Goal: Task Accomplishment & Management: Complete application form

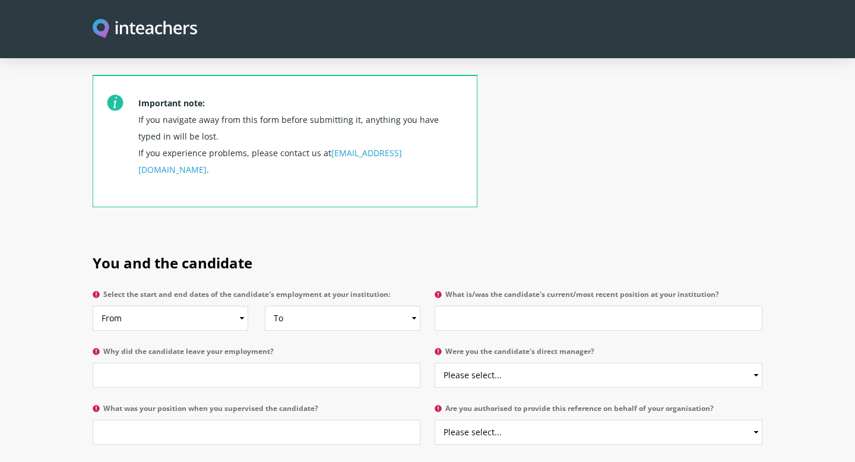
scroll to position [435, 0]
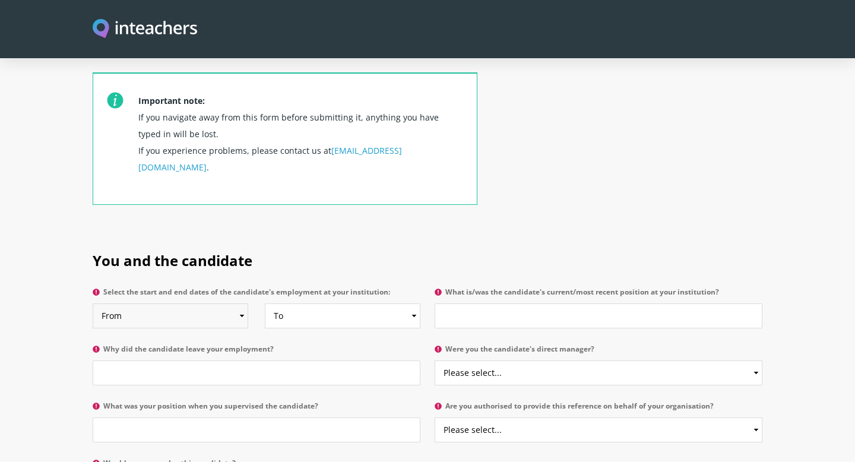
click at [241, 303] on select "From 2025 2024 2023 2022 2021 2020 2019 2018 2017 2016 2015 2014 2013 2012 2011…" at bounding box center [171, 315] width 156 height 25
select select "2021"
click at [299, 303] on select "To Currently 2025 2024 2023 2022 2021 2020 2019 2018 2017 2016 2015 2014 2013 2…" at bounding box center [343, 315] width 156 height 25
select select
click at [184, 360] on input "Why did the candidate leave your employment?" at bounding box center [257, 372] width 328 height 25
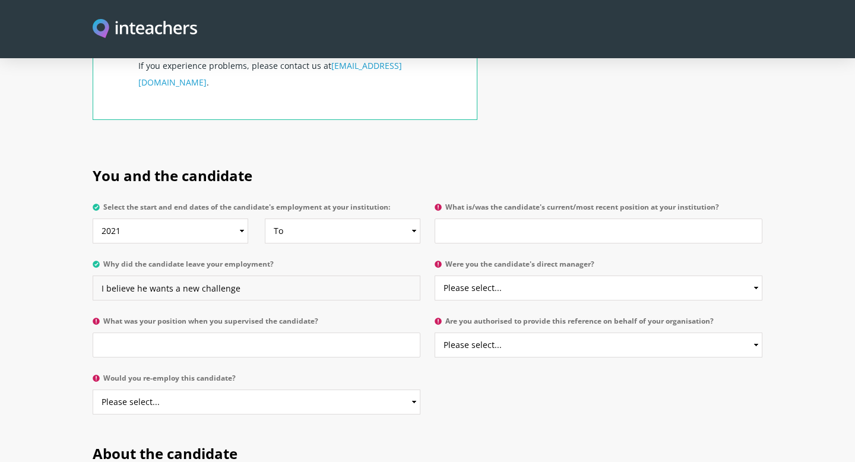
scroll to position [521, 0]
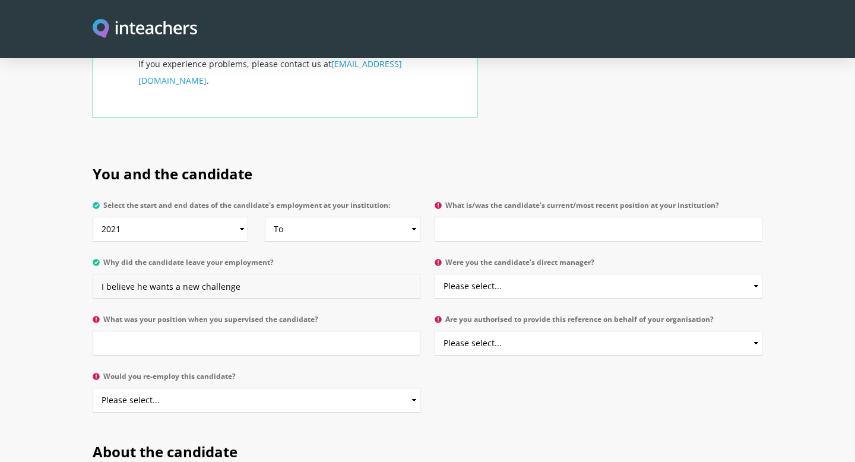
type input "I believe he wants a new challenge"
click at [138, 331] on input "What was your position when you supervised the candidate?" at bounding box center [257, 343] width 328 height 25
type input "Headmaster / Prinicipal"
click at [126, 388] on select "Please select... Yes No" at bounding box center [257, 400] width 328 height 25
select select "Yes"
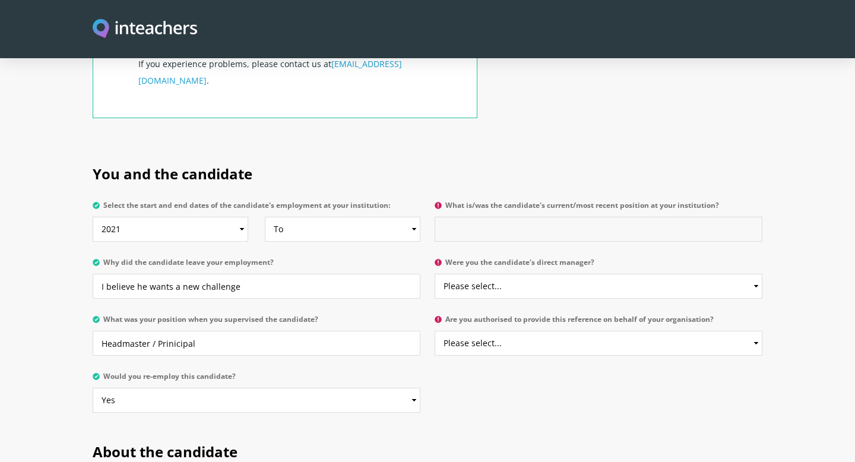
click at [476, 217] on input "What is/was the candidate's current/most recent position at your institution?" at bounding box center [599, 229] width 328 height 25
type input "G"
type input "Head of Year 6 / Class Teacher"
click at [537, 274] on select "Please select... Yes No" at bounding box center [599, 286] width 328 height 25
click at [525, 274] on select "Please select... Yes No" at bounding box center [599, 286] width 328 height 25
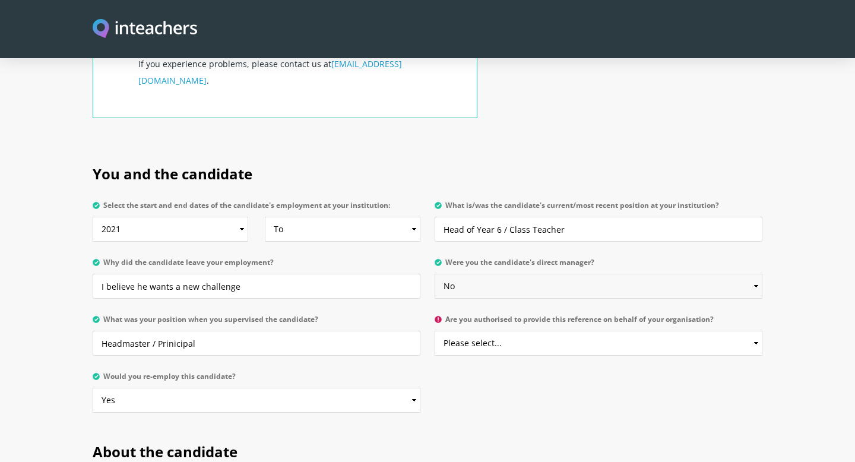
select select "Yes"
click at [505, 331] on select "Please select... Yes No" at bounding box center [599, 343] width 328 height 25
select select "Yes"
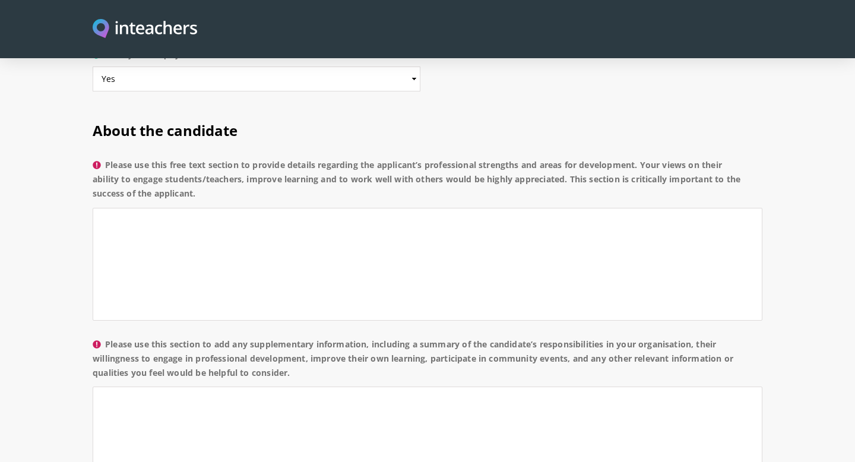
scroll to position [826, 0]
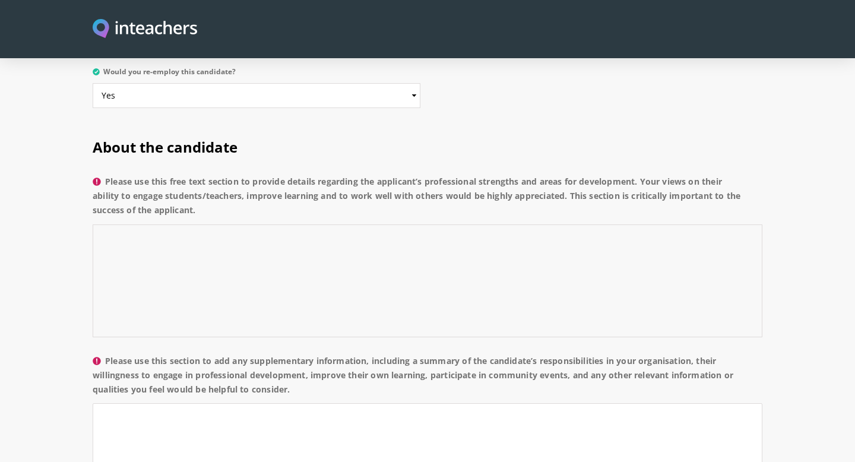
click at [220, 224] on textarea "Please use this free text section to provide details regarding the applicant’s …" at bounding box center [428, 280] width 670 height 113
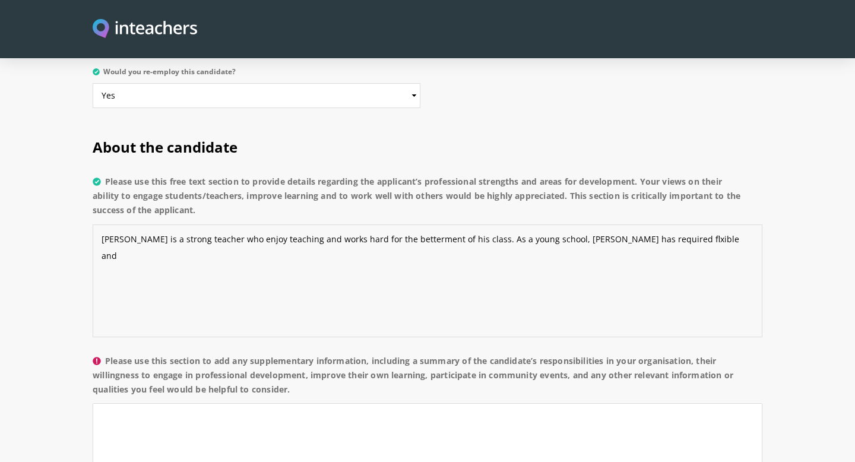
click at [611, 224] on textarea "[PERSON_NAME] is a strong teacher who enjoy teaching and works hard for the bet…" at bounding box center [428, 280] width 670 height 113
click at [660, 224] on textarea "[PERSON_NAME] is a strong teacher who enjoy teaching and works hard for the bet…" at bounding box center [428, 280] width 670 height 113
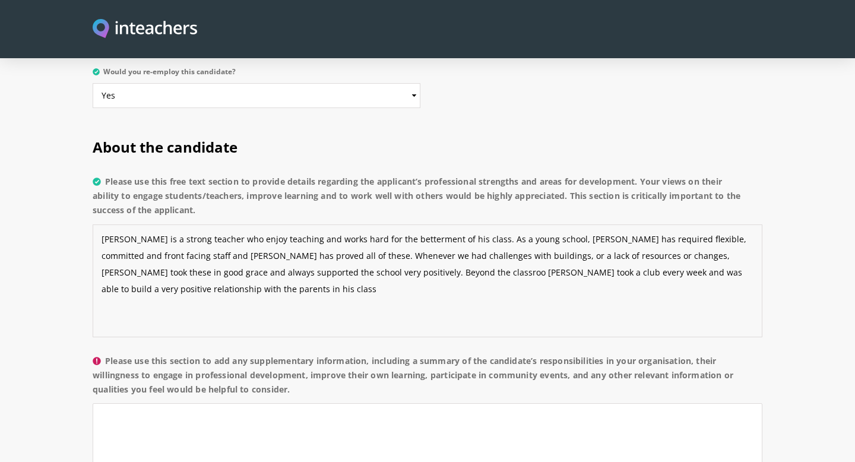
click at [0, 0] on span "resources" at bounding box center [0, 0] width 0 height 0
click at [324, 239] on textarea "[PERSON_NAME] is a strong teacher who enjoy teaching and works hard for the bet…" at bounding box center [428, 280] width 670 height 113
click at [0, 0] on span "classroom," at bounding box center [0, 0] width 0 height 0
click at [745, 241] on textarea "[PERSON_NAME] is a strong teacher who enjoy teaching and works hard for the bet…" at bounding box center [428, 280] width 670 height 113
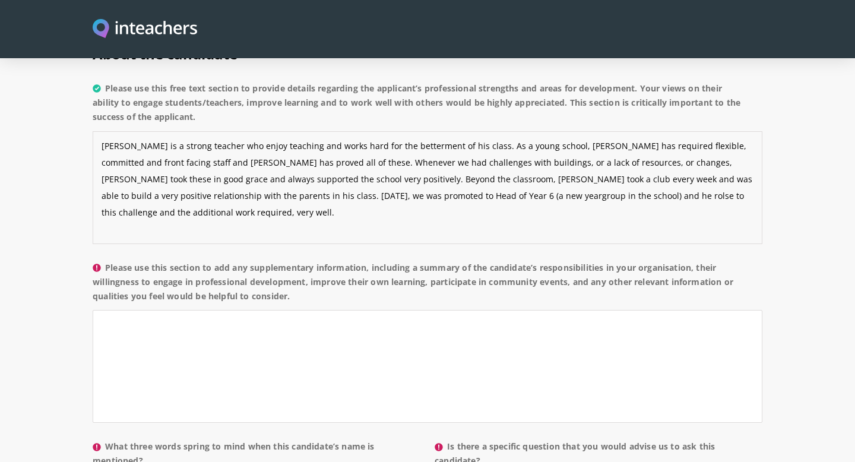
scroll to position [921, 0]
click at [465, 162] on textarea "[PERSON_NAME] is a strong teacher who enjoy teaching and works hard for the bet…" at bounding box center [428, 186] width 670 height 113
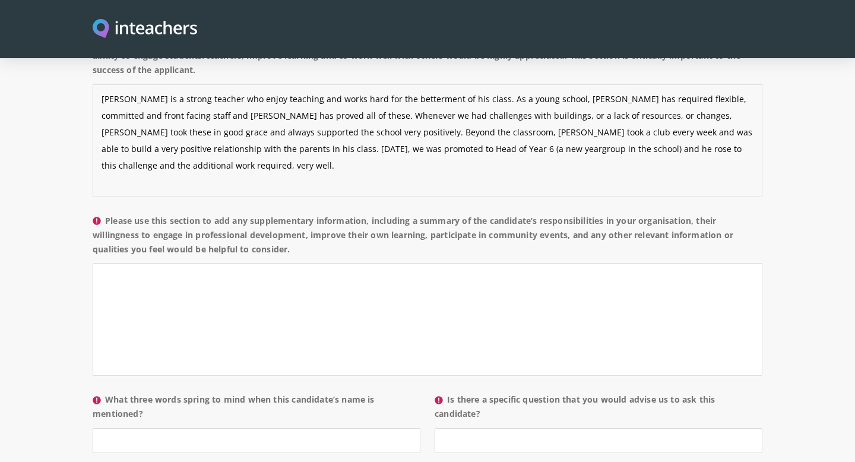
scroll to position [967, 0]
type textarea "[PERSON_NAME] is a strong teacher who enjoy teaching and works hard for the bet…"
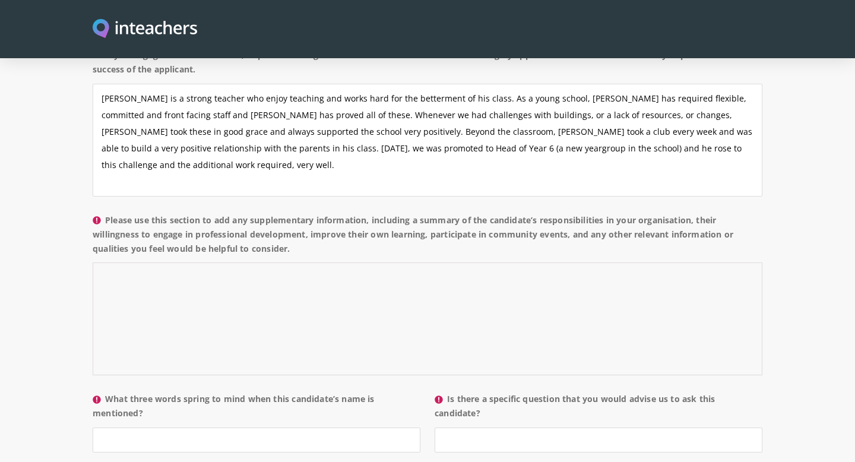
click at [293, 263] on textarea "Please use this section to add any supplementary information, including a summa…" at bounding box center [428, 319] width 670 height 113
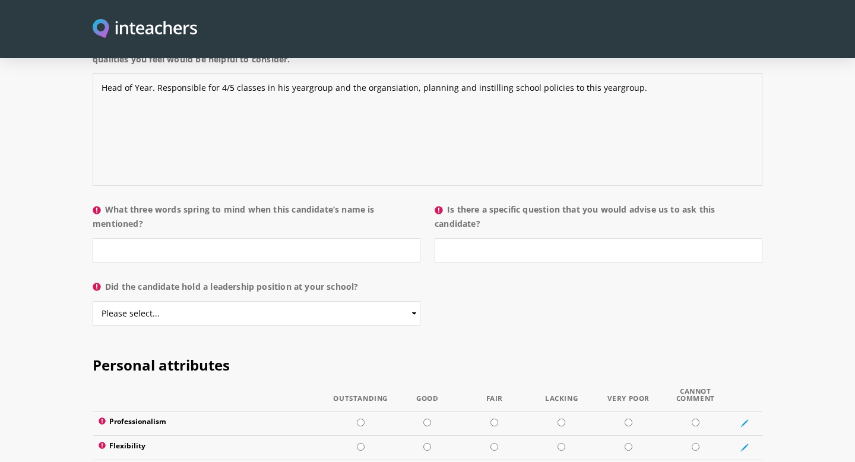
scroll to position [1165, 0]
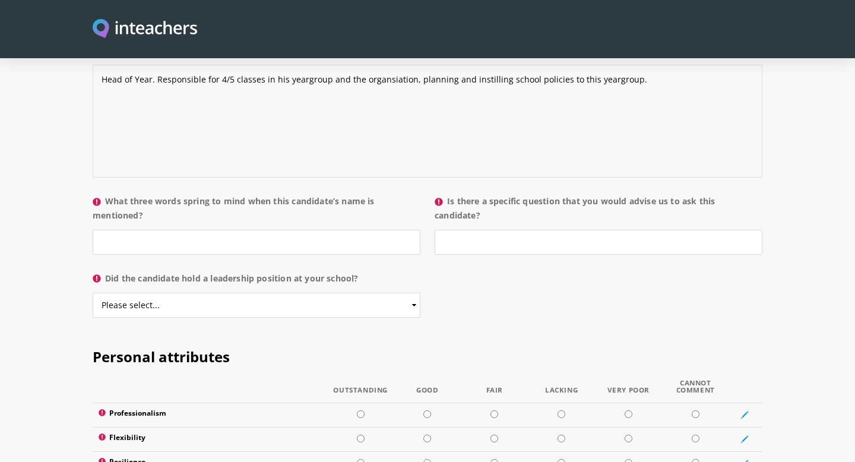
type textarea "Head of Year. Responsible for 4/5 classes in his yeargroup and the organsiation…"
click at [138, 230] on input "What three words spring to mind when this candidate’s name is mentioned?" at bounding box center [257, 242] width 328 height 25
type input "Personable, reliable and willing"
click at [412, 293] on select "Please select... Yes No" at bounding box center [257, 305] width 328 height 25
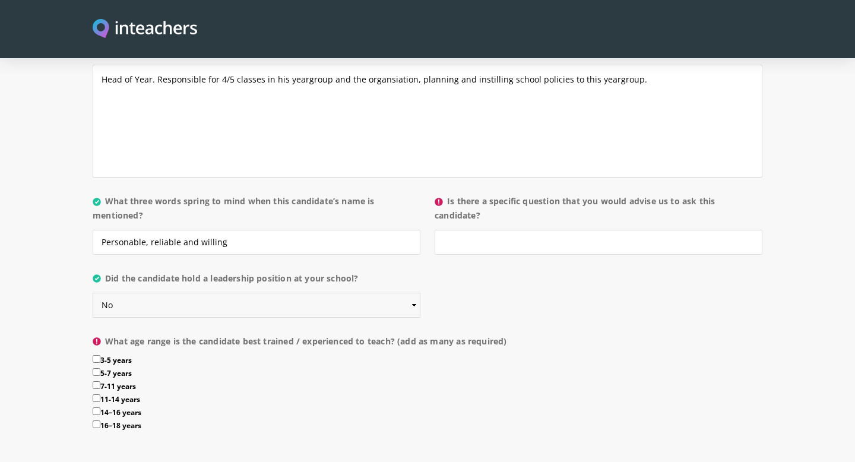
click at [414, 293] on select "Please select... Yes No" at bounding box center [257, 305] width 328 height 25
select select "Yes"
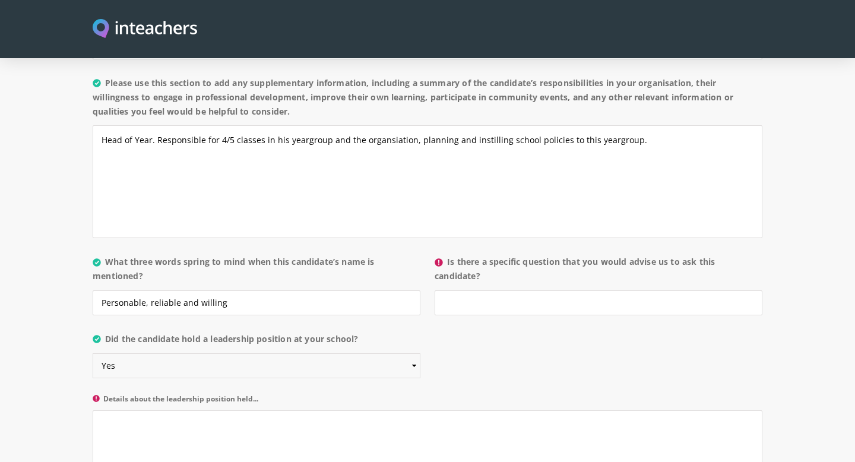
scroll to position [1157, 0]
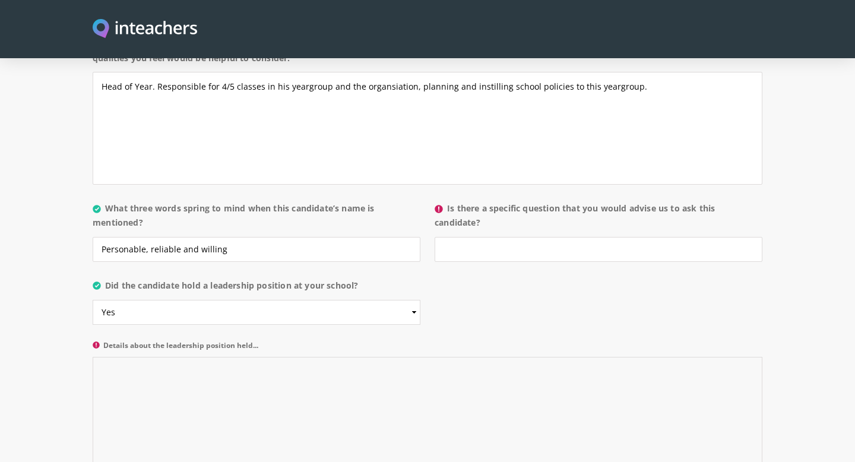
click at [156, 358] on textarea "Details about the leadership position held..." at bounding box center [428, 413] width 670 height 113
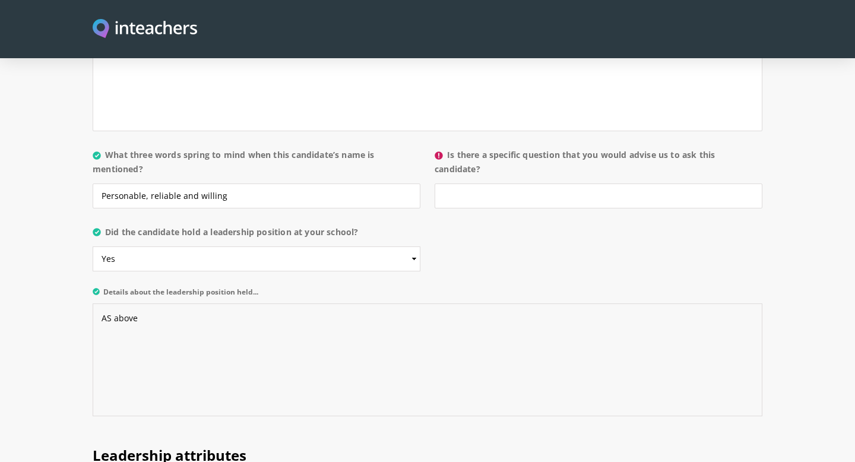
scroll to position [1211, 0]
click at [112, 303] on textarea "AS above" at bounding box center [428, 359] width 670 height 113
click at [137, 303] on textarea "As above" at bounding box center [428, 359] width 670 height 113
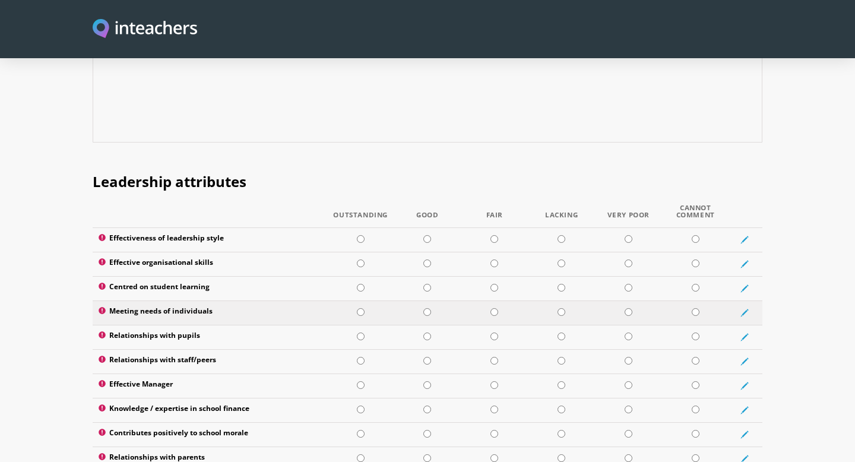
scroll to position [1487, 0]
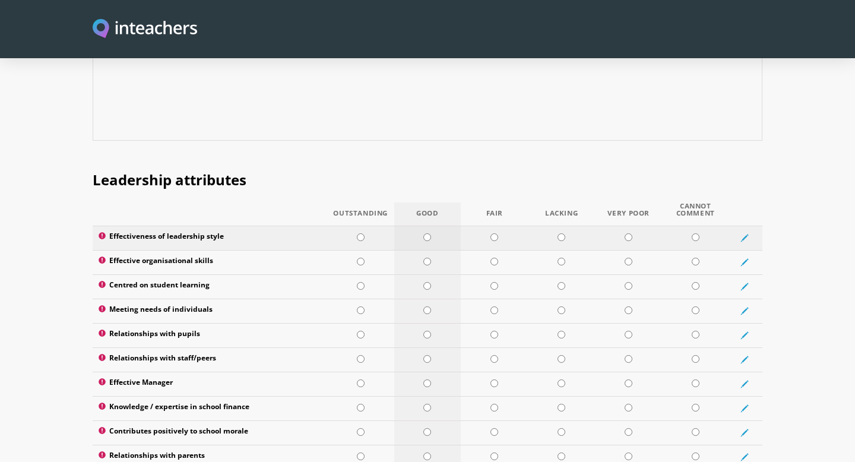
type textarea "As above."
click at [428, 233] on input "radio" at bounding box center [427, 237] width 8 height 8
radio input "true"
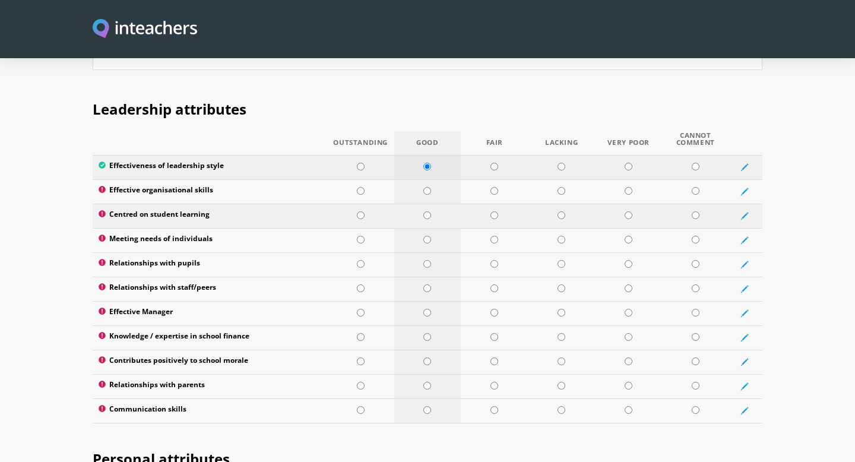
scroll to position [1563, 0]
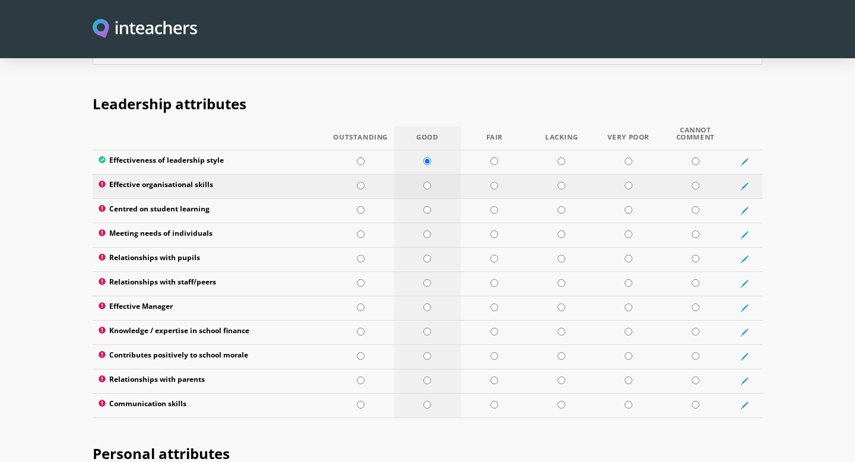
click at [426, 182] on input "radio" at bounding box center [427, 186] width 8 height 8
radio input "true"
click at [429, 206] on input "radio" at bounding box center [427, 210] width 8 height 8
radio input "true"
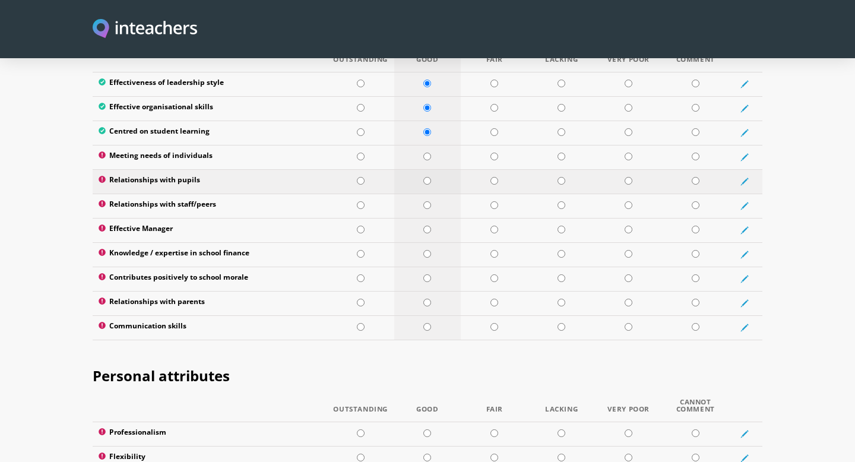
scroll to position [1646, 0]
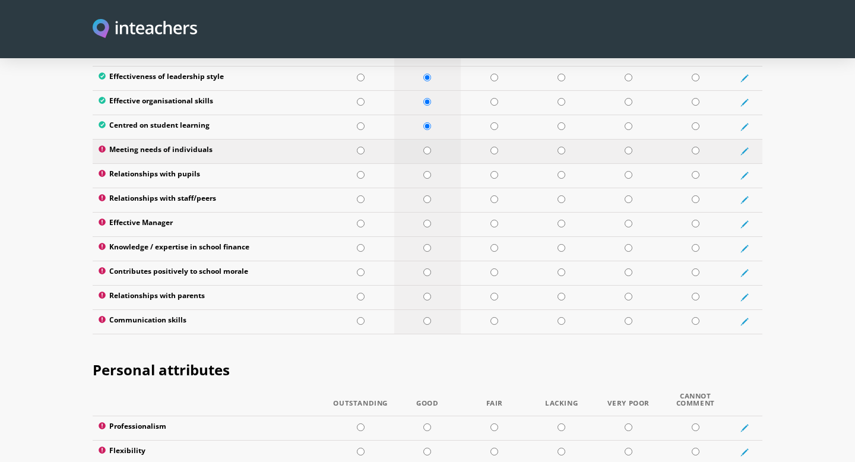
click at [426, 147] on input "radio" at bounding box center [427, 151] width 8 height 8
radio input "true"
click at [360, 171] on input "radio" at bounding box center [361, 175] width 8 height 8
radio input "true"
click at [360, 195] on input "radio" at bounding box center [361, 199] width 8 height 8
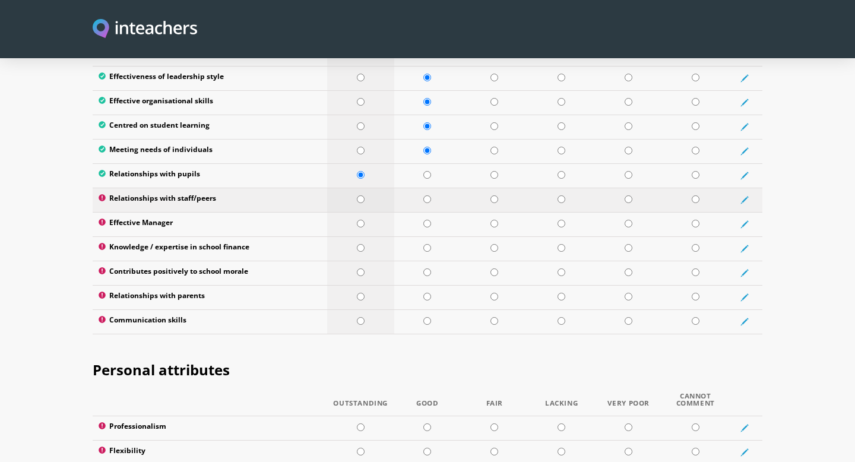
radio input "true"
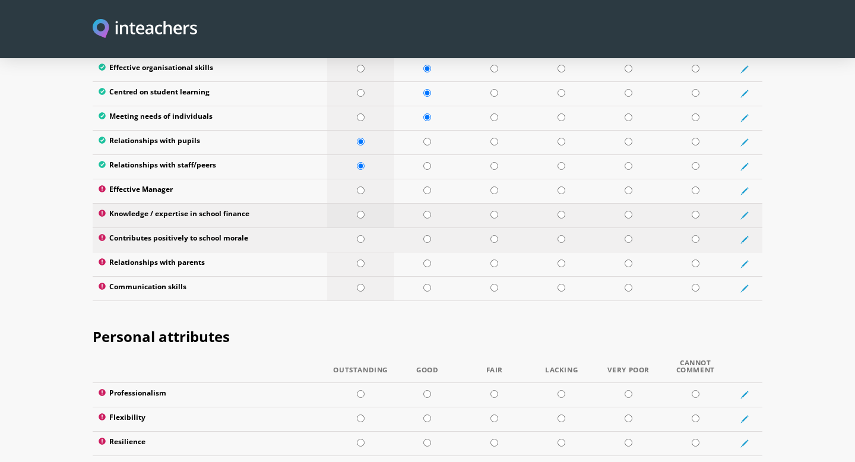
scroll to position [1703, 0]
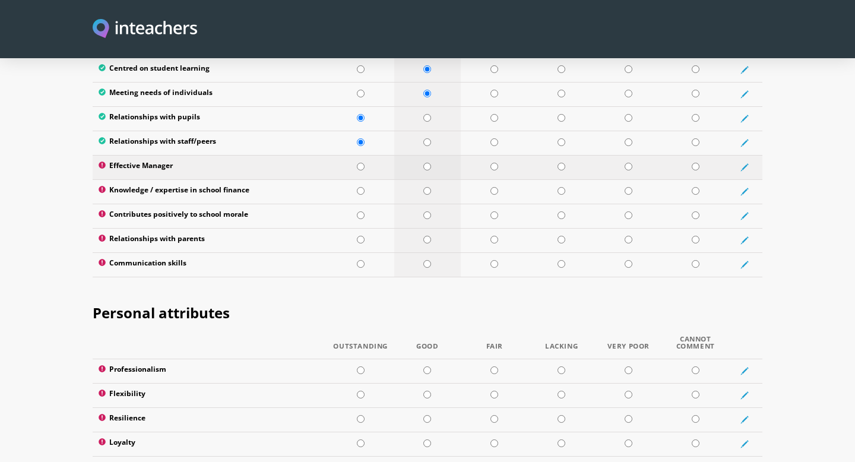
click at [428, 163] on input "radio" at bounding box center [427, 167] width 8 height 8
radio input "true"
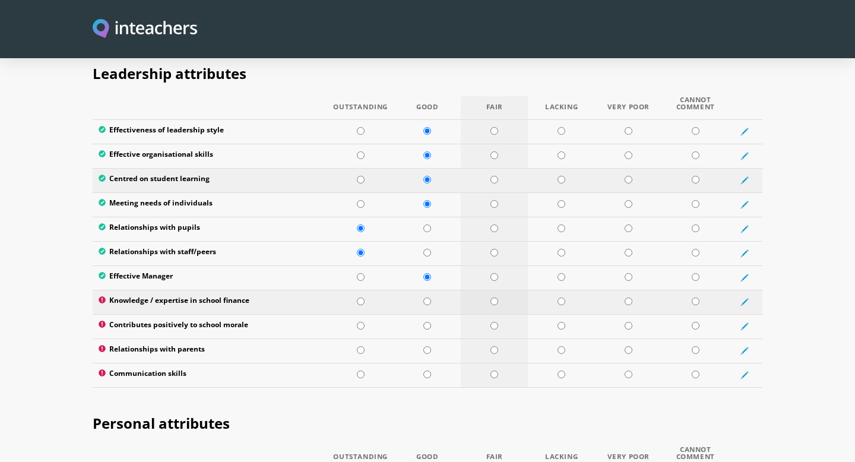
scroll to position [1595, 0]
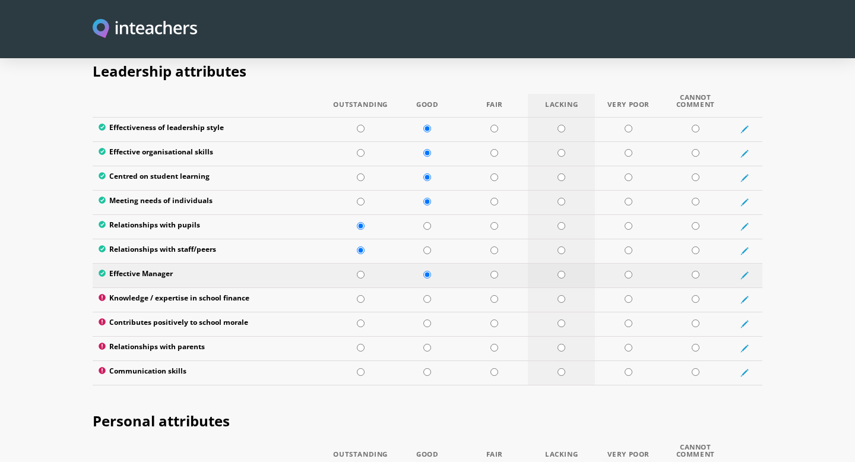
click at [561, 271] on input "radio" at bounding box center [562, 275] width 8 height 8
radio input "true"
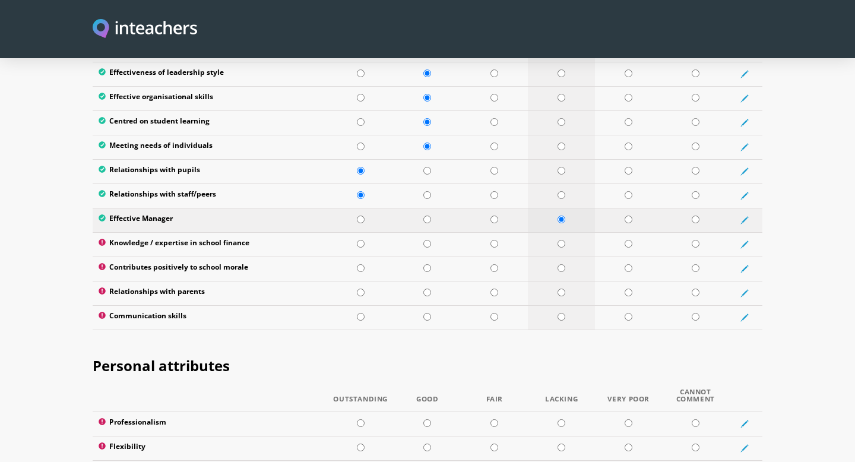
scroll to position [1661, 0]
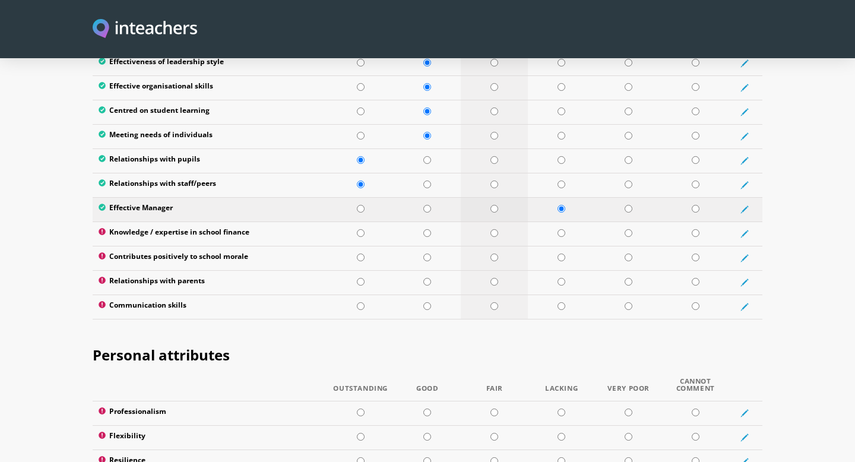
click at [494, 205] on input "radio" at bounding box center [495, 209] width 8 height 8
radio input "true"
click at [428, 205] on input "radio" at bounding box center [427, 209] width 8 height 8
radio input "true"
click at [558, 229] on input "radio" at bounding box center [562, 233] width 8 height 8
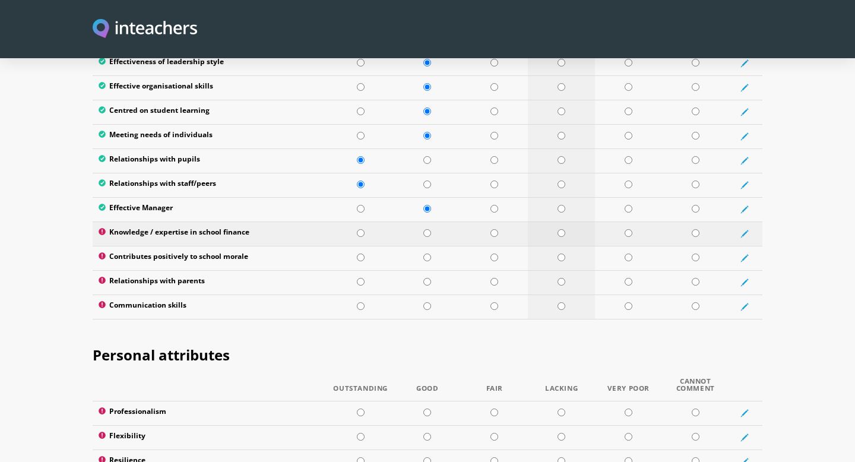
radio input "true"
click at [431, 246] on td at bounding box center [427, 258] width 67 height 24
radio input "true"
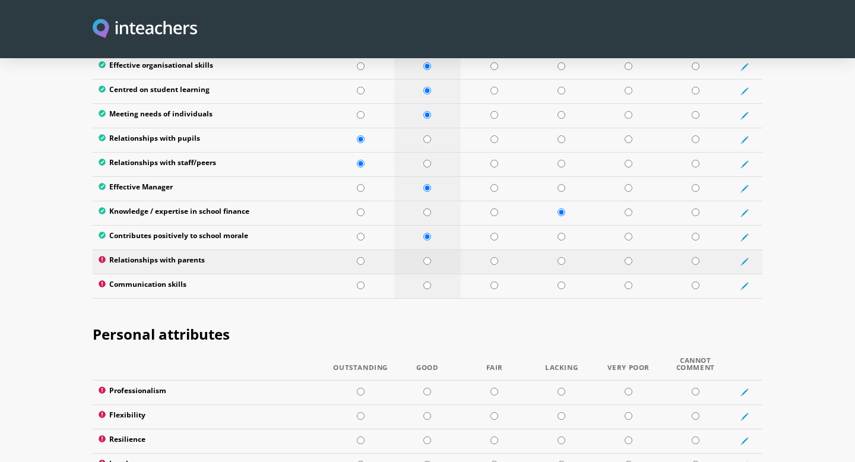
scroll to position [1683, 0]
click at [428, 256] on input "radio" at bounding box center [427, 260] width 8 height 8
radio input "true"
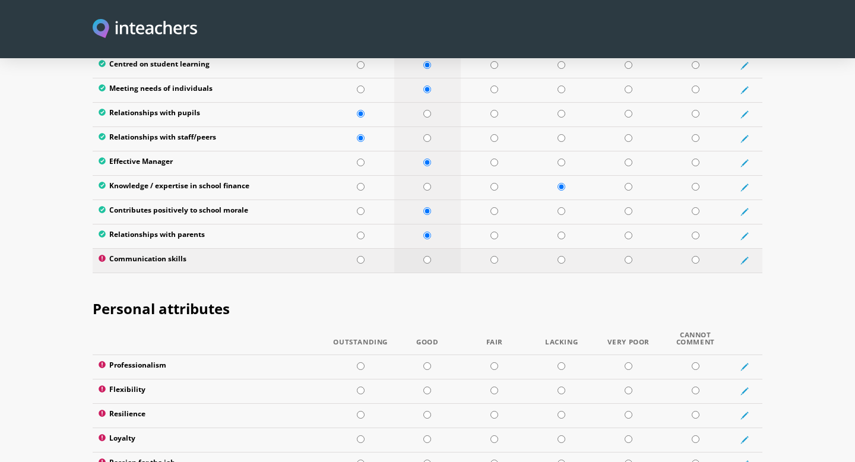
scroll to position [1713, 0]
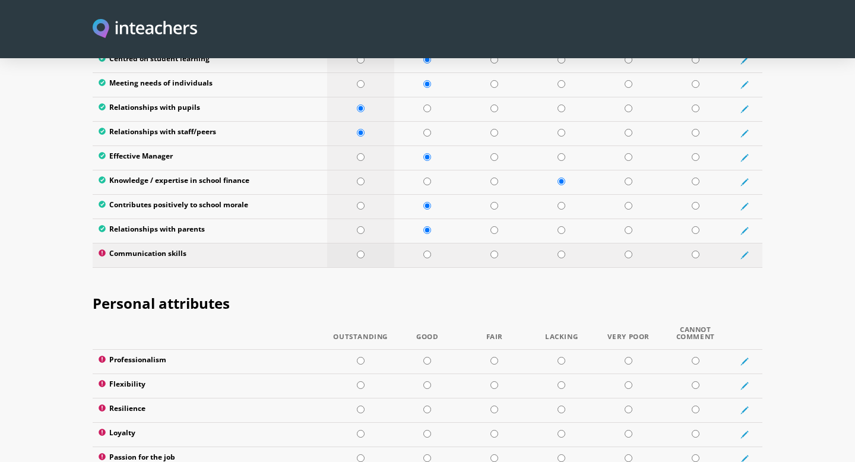
click at [360, 251] on input "radio" at bounding box center [361, 255] width 8 height 8
radio input "true"
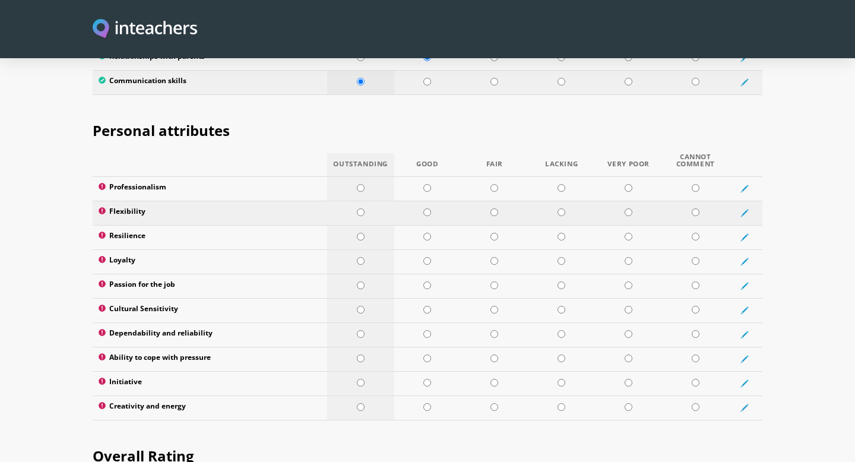
scroll to position [1889, 0]
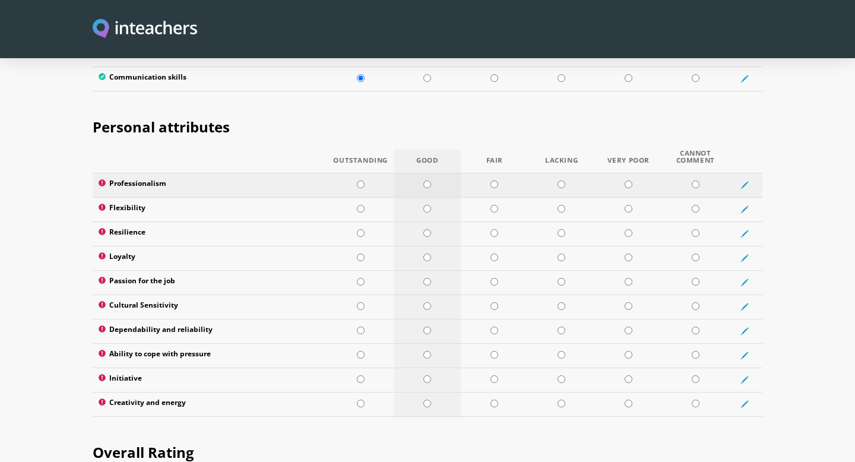
click at [429, 181] on input "radio" at bounding box center [427, 185] width 8 height 8
radio input "true"
click at [426, 205] on input "radio" at bounding box center [427, 209] width 8 height 8
radio input "true"
click at [360, 229] on input "radio" at bounding box center [361, 233] width 8 height 8
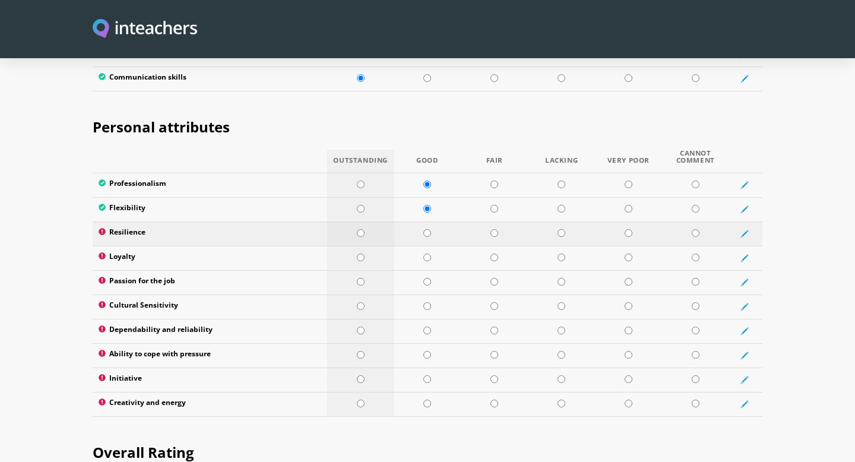
radio input "true"
click at [359, 254] on input "radio" at bounding box center [361, 258] width 8 height 8
radio input "true"
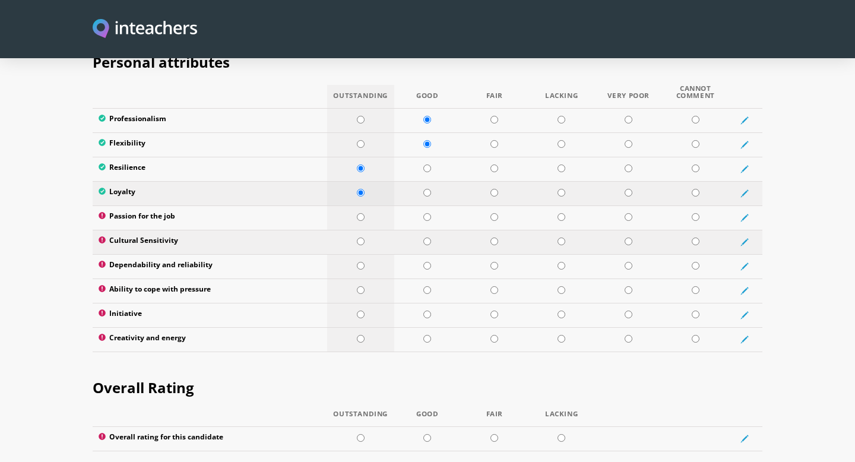
scroll to position [1956, 0]
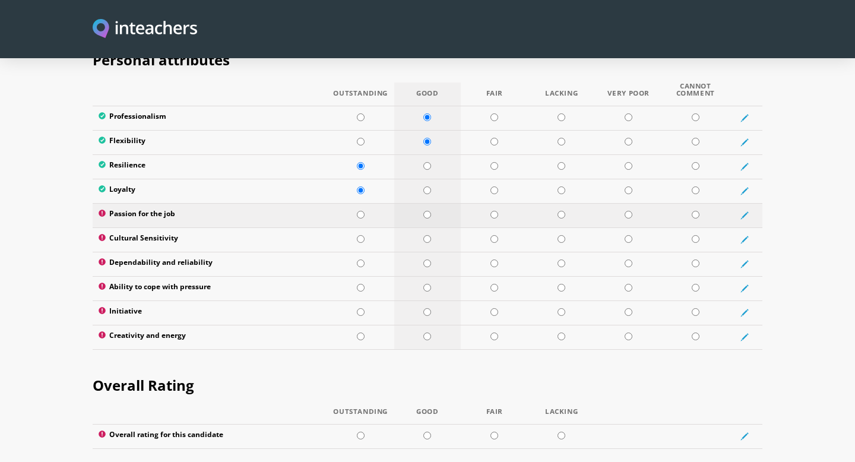
click at [425, 211] on input "radio" at bounding box center [427, 215] width 8 height 8
radio input "true"
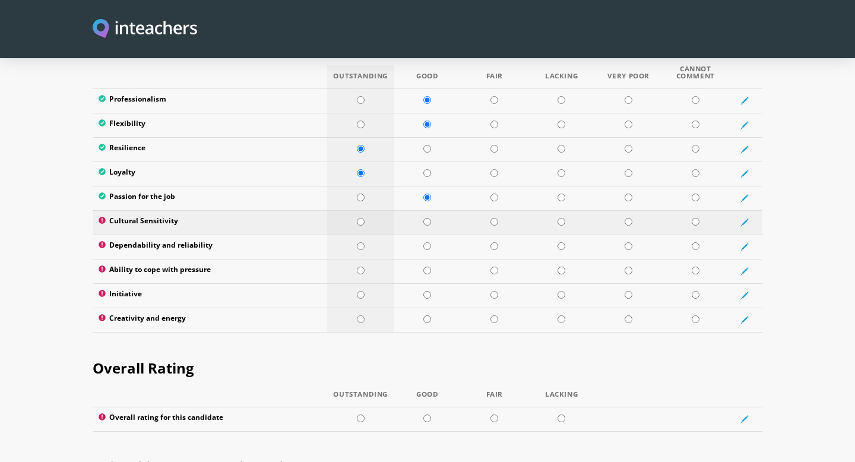
scroll to position [1974, 0]
click at [362, 217] on input "radio" at bounding box center [361, 221] width 8 height 8
radio input "true"
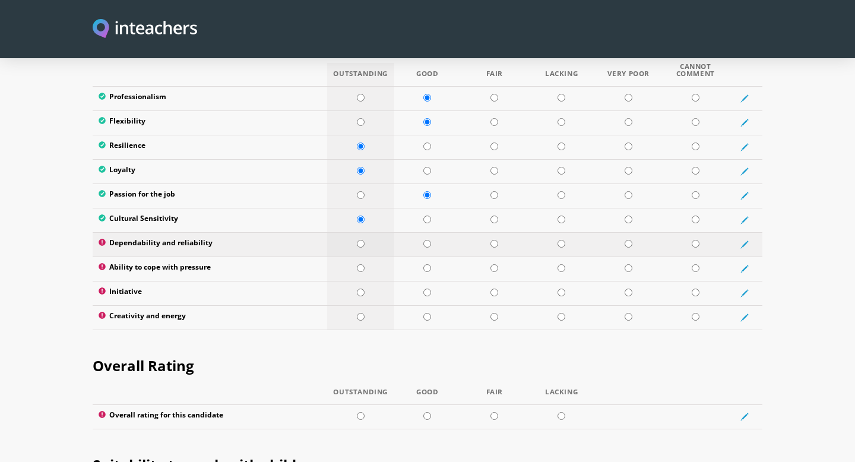
click at [363, 240] on input "radio" at bounding box center [361, 244] width 8 height 8
radio input "true"
click at [360, 264] on input "radio" at bounding box center [361, 268] width 8 height 8
radio input "true"
click at [425, 289] on input "radio" at bounding box center [427, 293] width 8 height 8
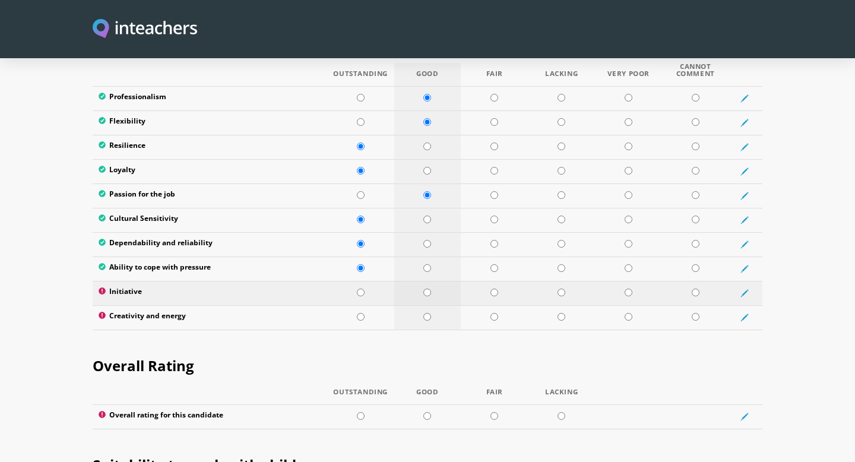
radio input "true"
click at [426, 313] on input "radio" at bounding box center [427, 317] width 8 height 8
radio input "true"
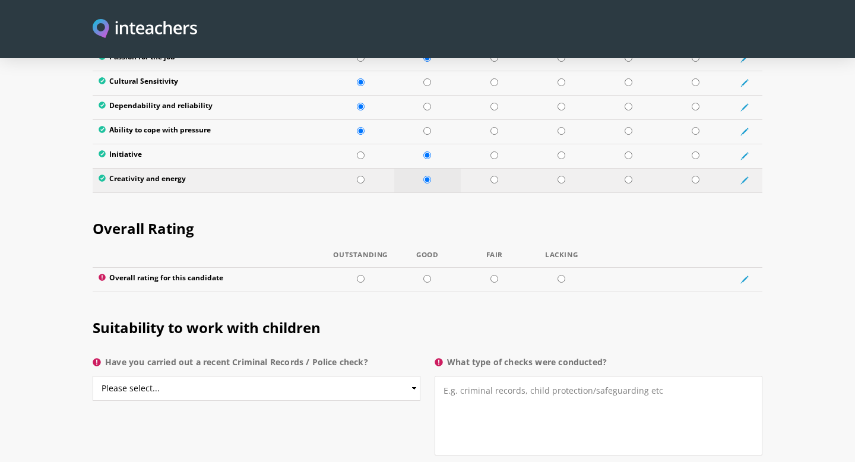
scroll to position [2114, 0]
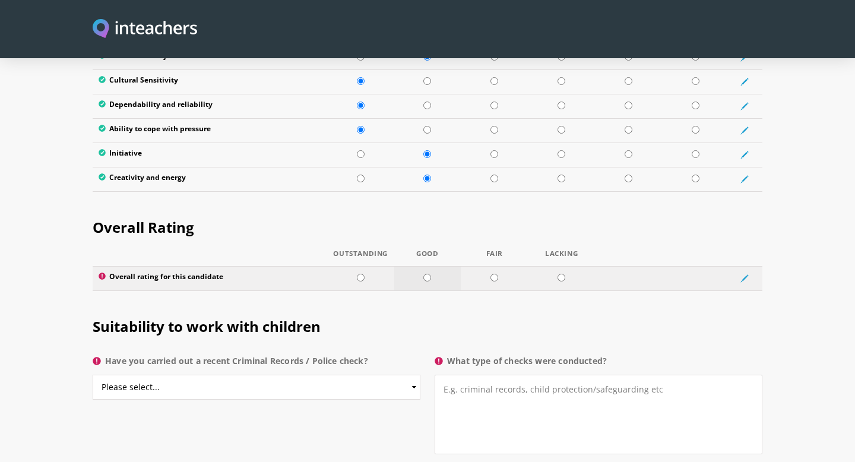
click at [428, 274] on input "radio" at bounding box center [427, 278] width 8 height 8
radio input "true"
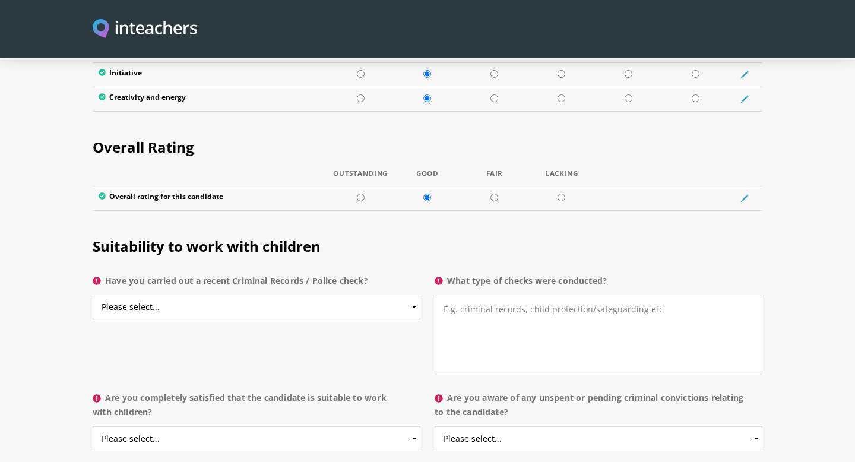
scroll to position [2201, 0]
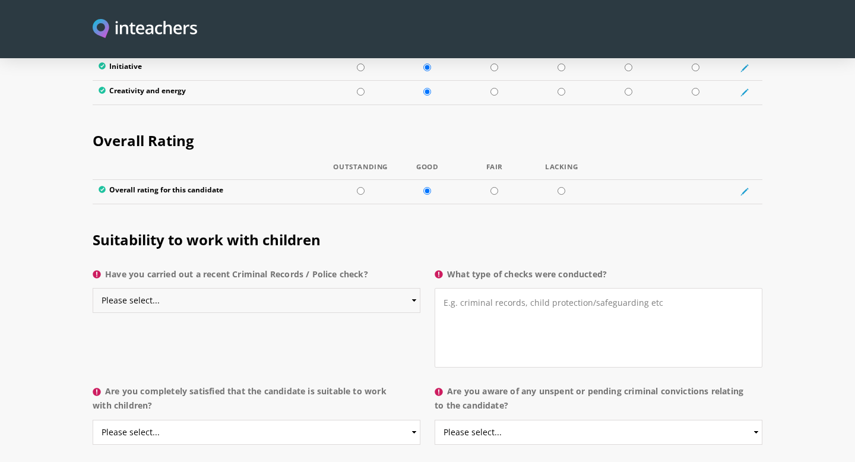
click at [412, 288] on select "Please select... Yes No Do not know" at bounding box center [257, 300] width 328 height 25
select select "Yes"
click at [458, 288] on textarea "What type of checks were conducted?" at bounding box center [599, 328] width 328 height 80
type textarea "DBS"
click at [415, 288] on select "Please select... Yes No Do not know" at bounding box center [257, 300] width 328 height 25
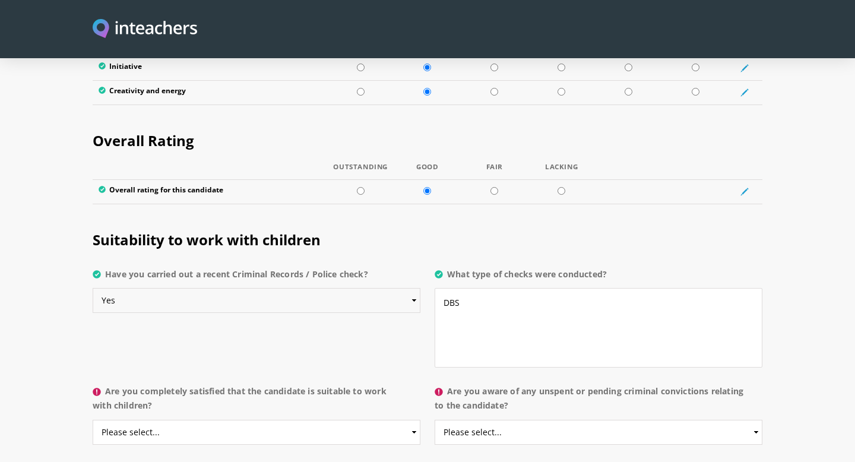
select select "Do not know"
click at [467, 288] on textarea "DBS" at bounding box center [599, 328] width 328 height 80
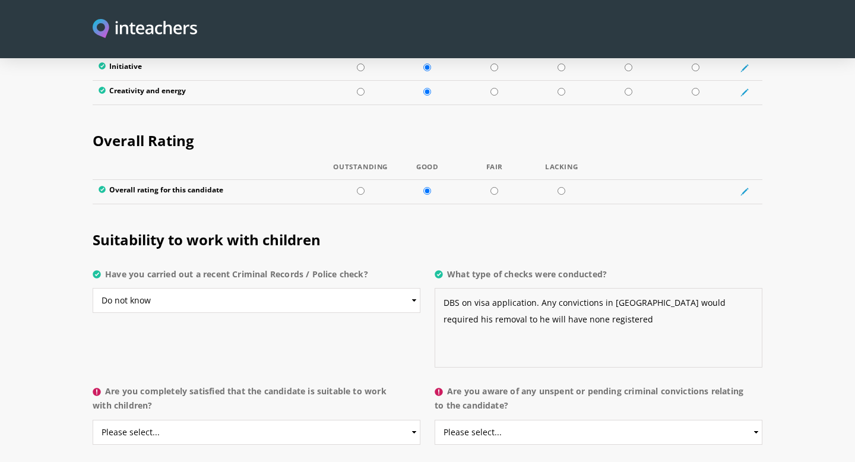
click at [743, 288] on textarea "DBS on visa application. Any convictions in [GEOGRAPHIC_DATA] would required hi…" at bounding box center [599, 328] width 328 height 80
click at [741, 288] on textarea "DBS on visa application. Any convictions in [GEOGRAPHIC_DATA] would required hi…" at bounding box center [599, 328] width 328 height 80
click at [552, 290] on textarea "DBS on visa application. Any convictions in [GEOGRAPHIC_DATA] would required hi…" at bounding box center [599, 328] width 328 height 80
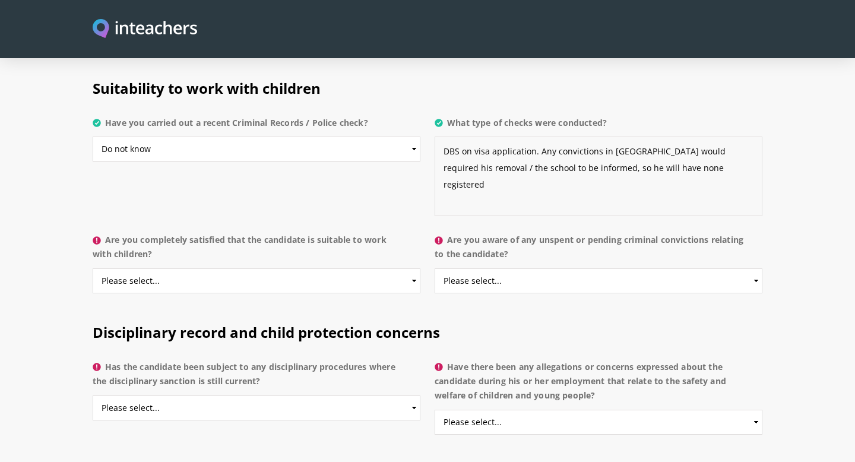
scroll to position [2357, 0]
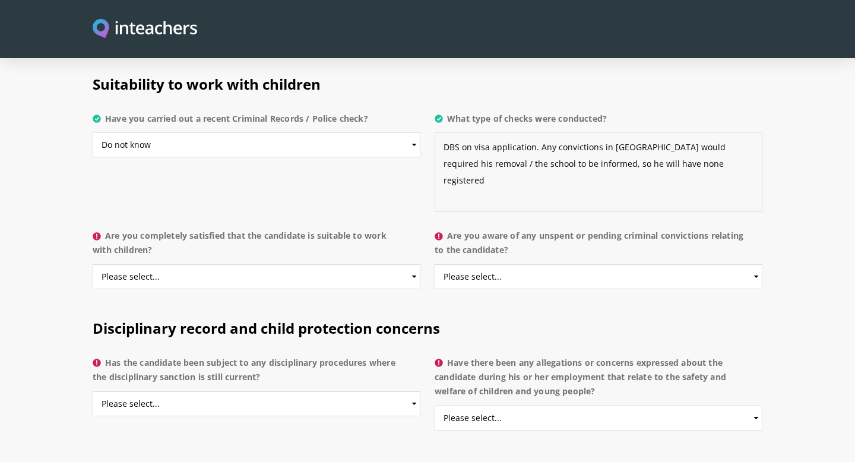
type textarea "DBS on visa application. Any convictions in [GEOGRAPHIC_DATA] would required hi…"
click at [413, 264] on select "Please select... Yes No Do not know" at bounding box center [257, 276] width 328 height 25
select select "Yes"
click at [751, 264] on select "Please select... Yes No Do not know" at bounding box center [599, 276] width 328 height 25
select select "No"
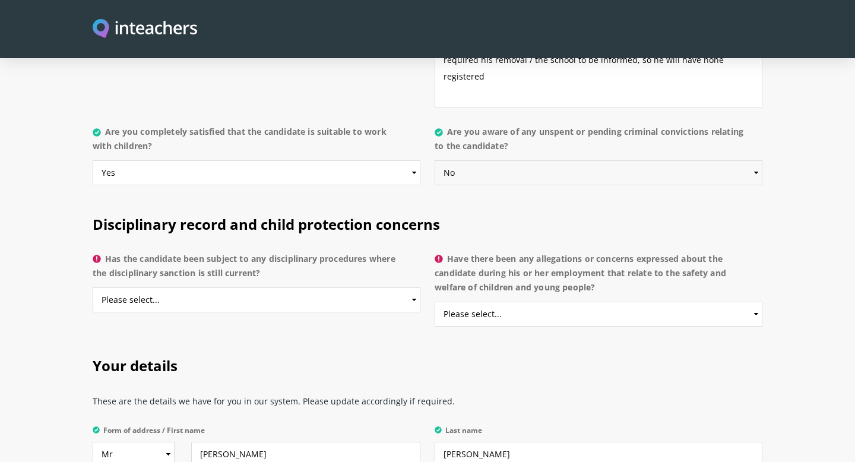
scroll to position [2481, 0]
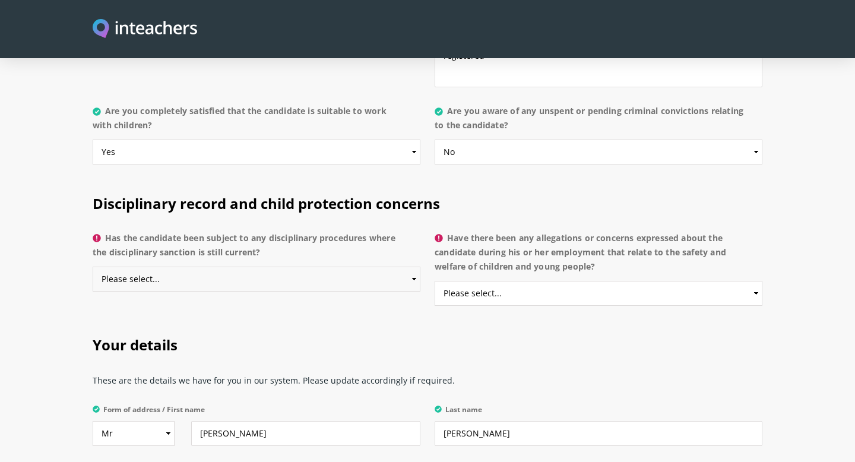
click at [270, 267] on select "Please select... Yes No Do not know" at bounding box center [257, 279] width 328 height 25
select select "No"
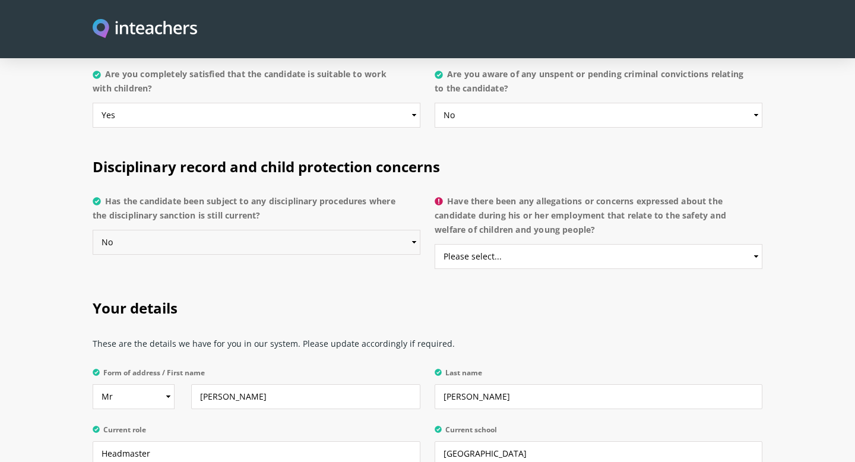
scroll to position [2551, 0]
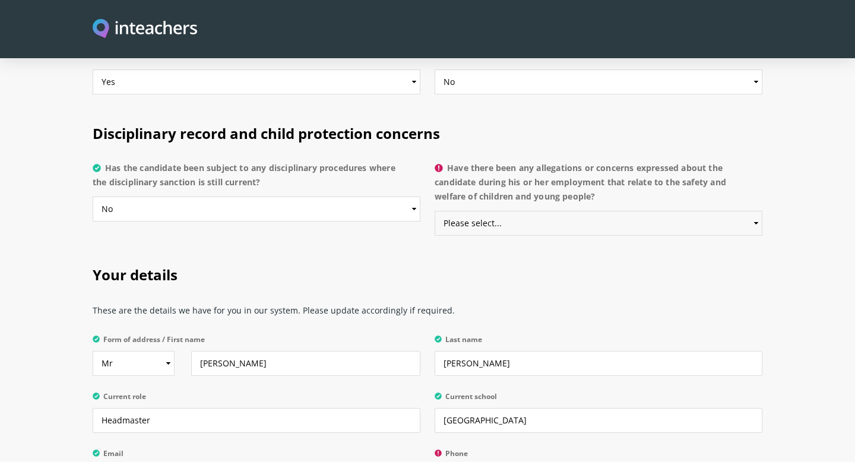
click at [543, 211] on select "Please select... Yes No Do not know" at bounding box center [599, 223] width 328 height 25
select select "No"
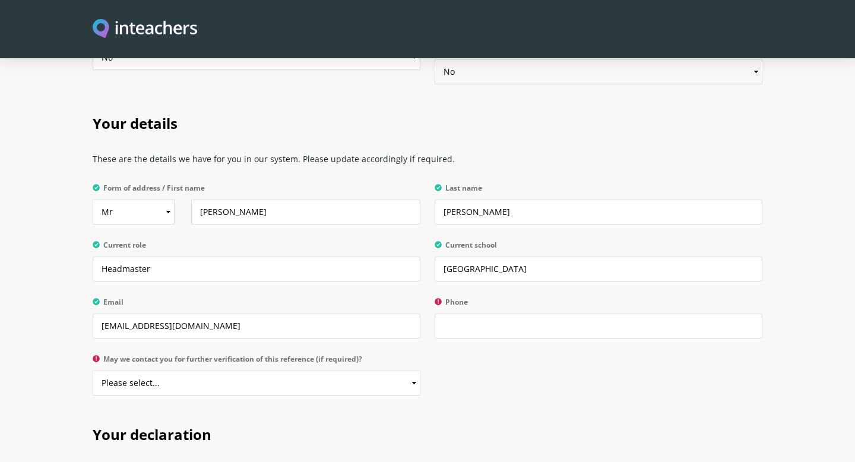
scroll to position [2731, 0]
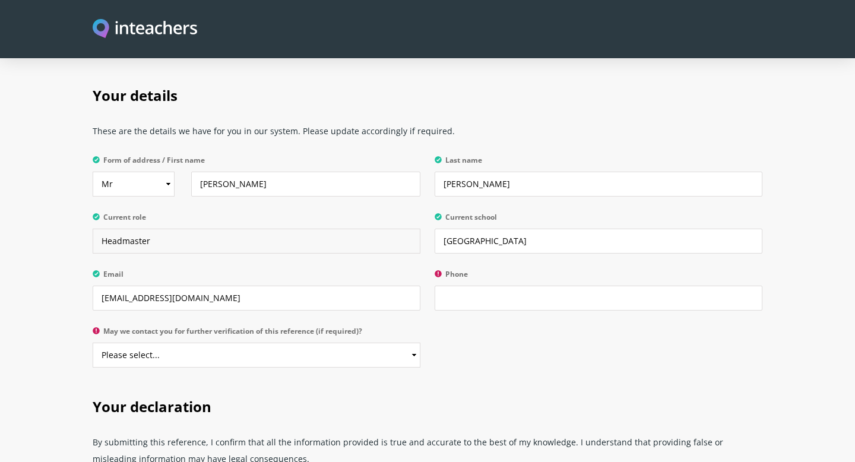
click at [188, 229] on input "Headmaster" at bounding box center [257, 241] width 328 height 25
type input "Headmaster / Principal"
click at [469, 286] on input "Phone" at bounding box center [599, 298] width 328 height 25
click at [410, 343] on select "Please select... Yes No" at bounding box center [257, 355] width 328 height 25
select select "Yes"
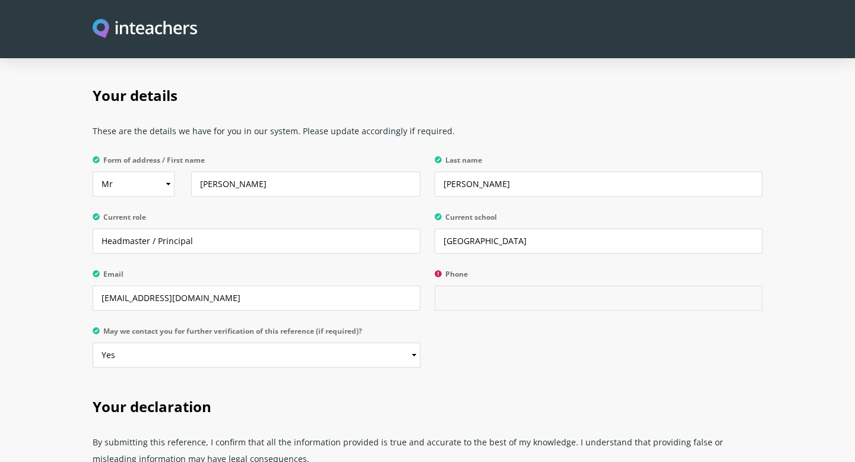
click at [467, 286] on input "Phone" at bounding box center [599, 298] width 328 height 25
type input "("
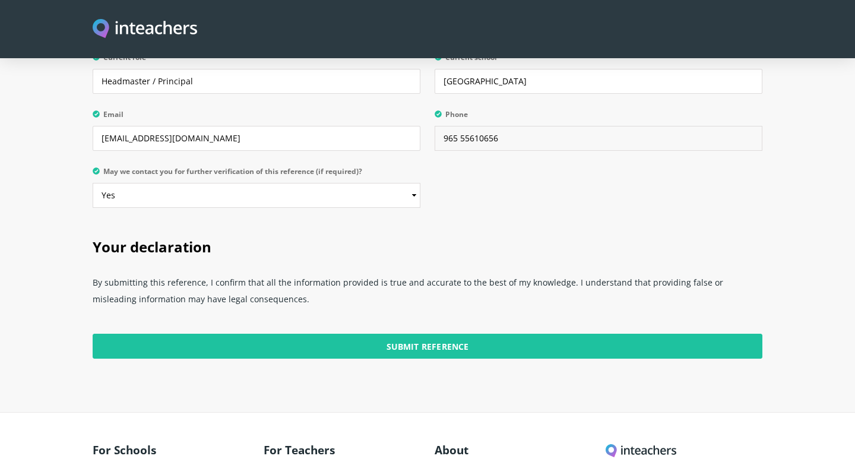
scroll to position [2892, 0]
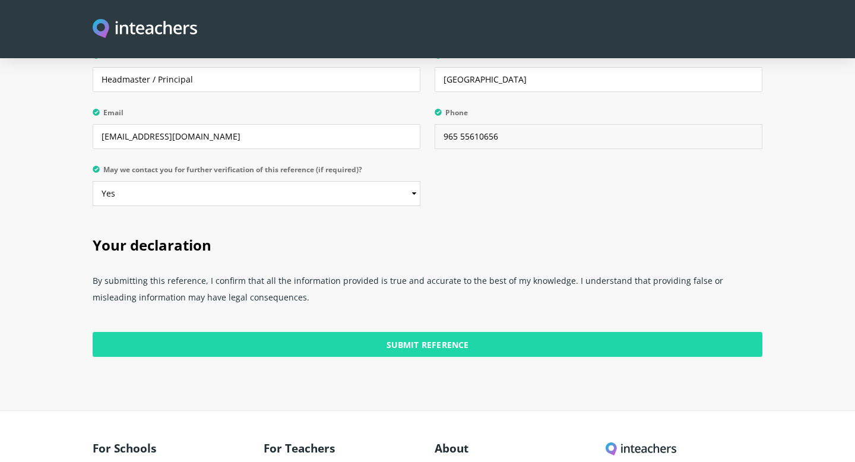
type input "965 55610656"
click at [368, 332] on input "Submit Reference" at bounding box center [428, 344] width 670 height 25
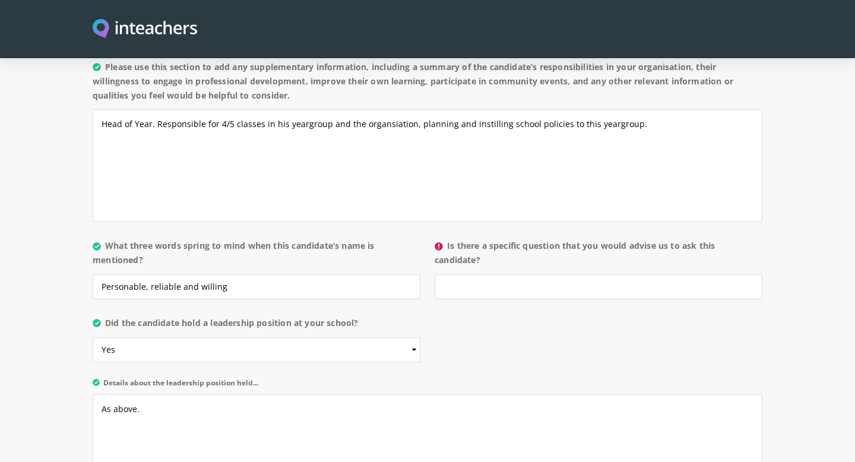
scroll to position [1117, 0]
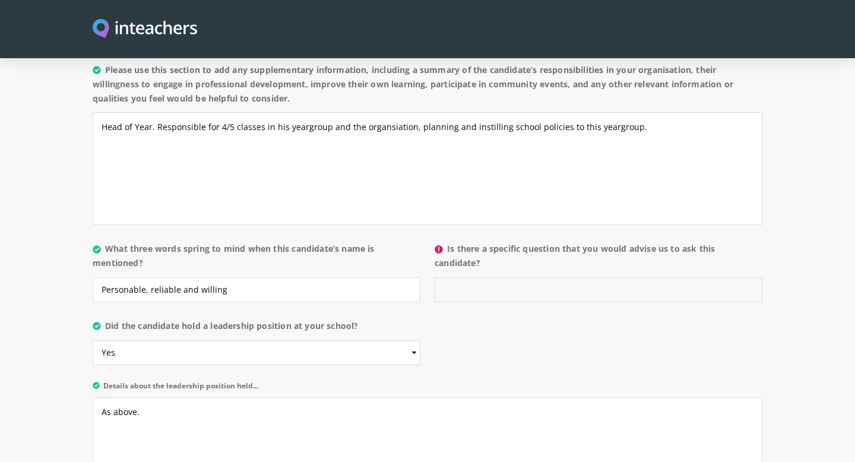
click at [482, 277] on input "Is there a specific question that you would advise us to ask this candidate?" at bounding box center [599, 289] width 328 height 25
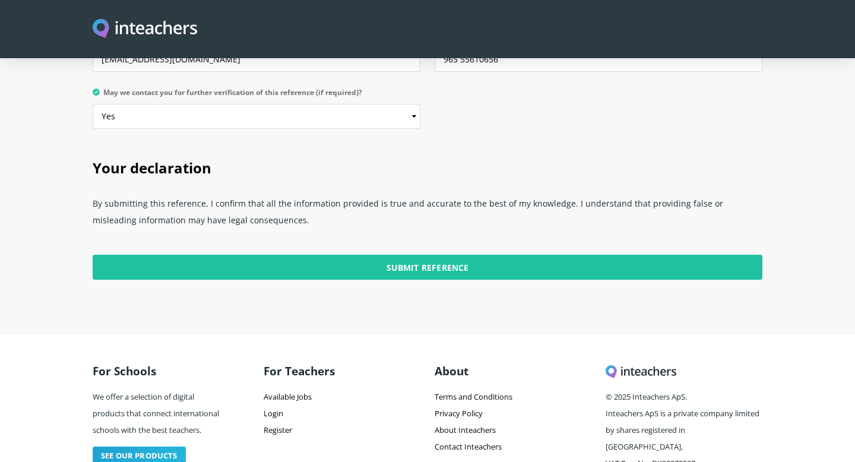
scroll to position [2987, 0]
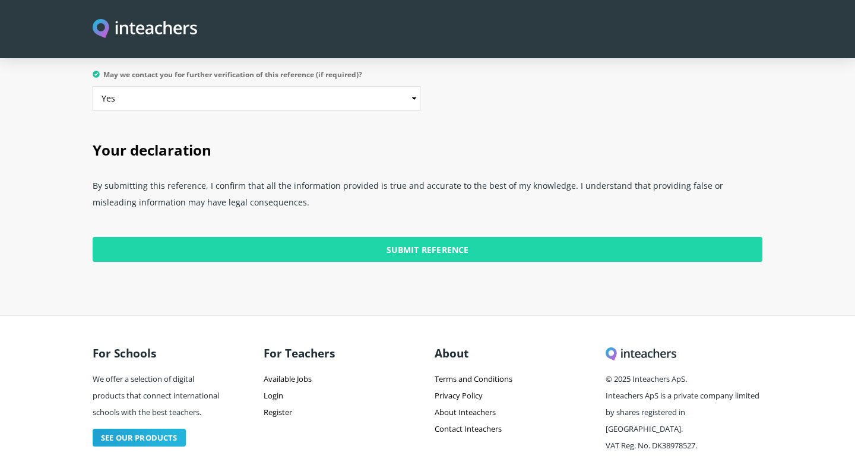
type input "No"
click at [391, 237] on input "Submit Reference" at bounding box center [428, 249] width 670 height 25
